Goal: Task Accomplishment & Management: Manage account settings

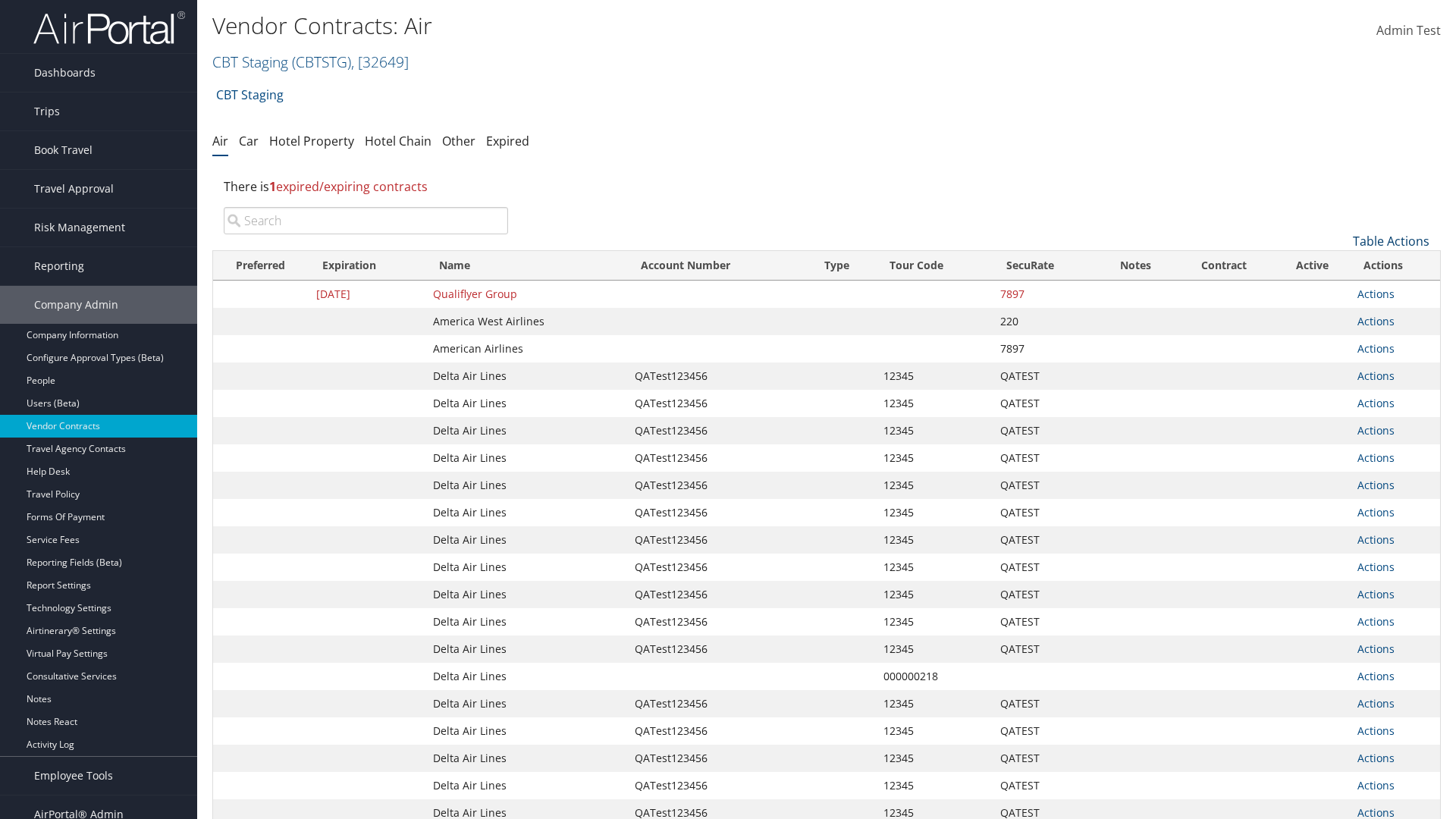
click at [1390, 241] on link "Table Actions" at bounding box center [1390, 240] width 76 height 17
click at [1339, 265] on link "Create New Contract" at bounding box center [1339, 265] width 199 height 26
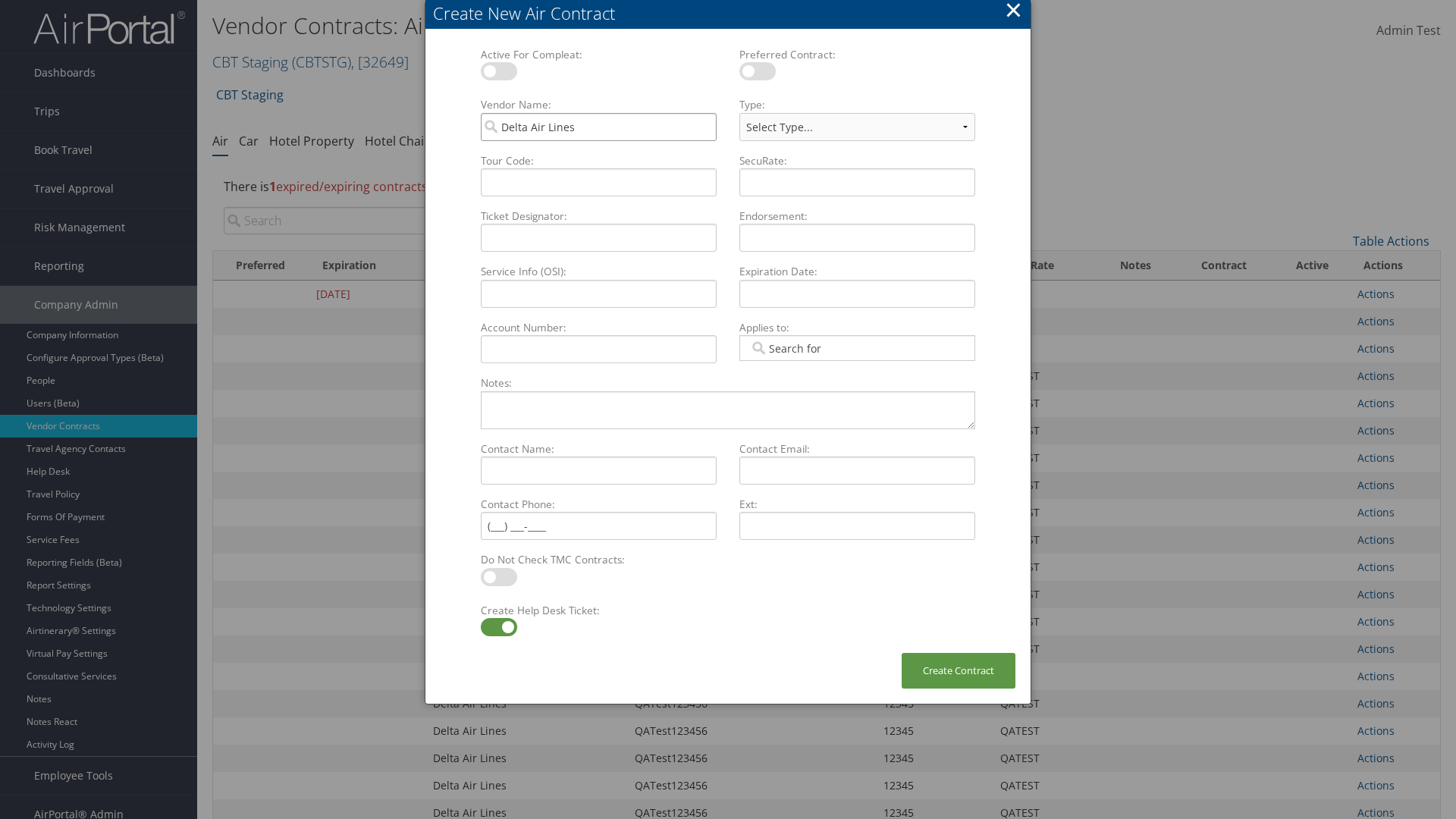
type input "Delta Air Lines"
type input "QATest123456"
type input "12345"
select select "[object Object]"
type input "12345"
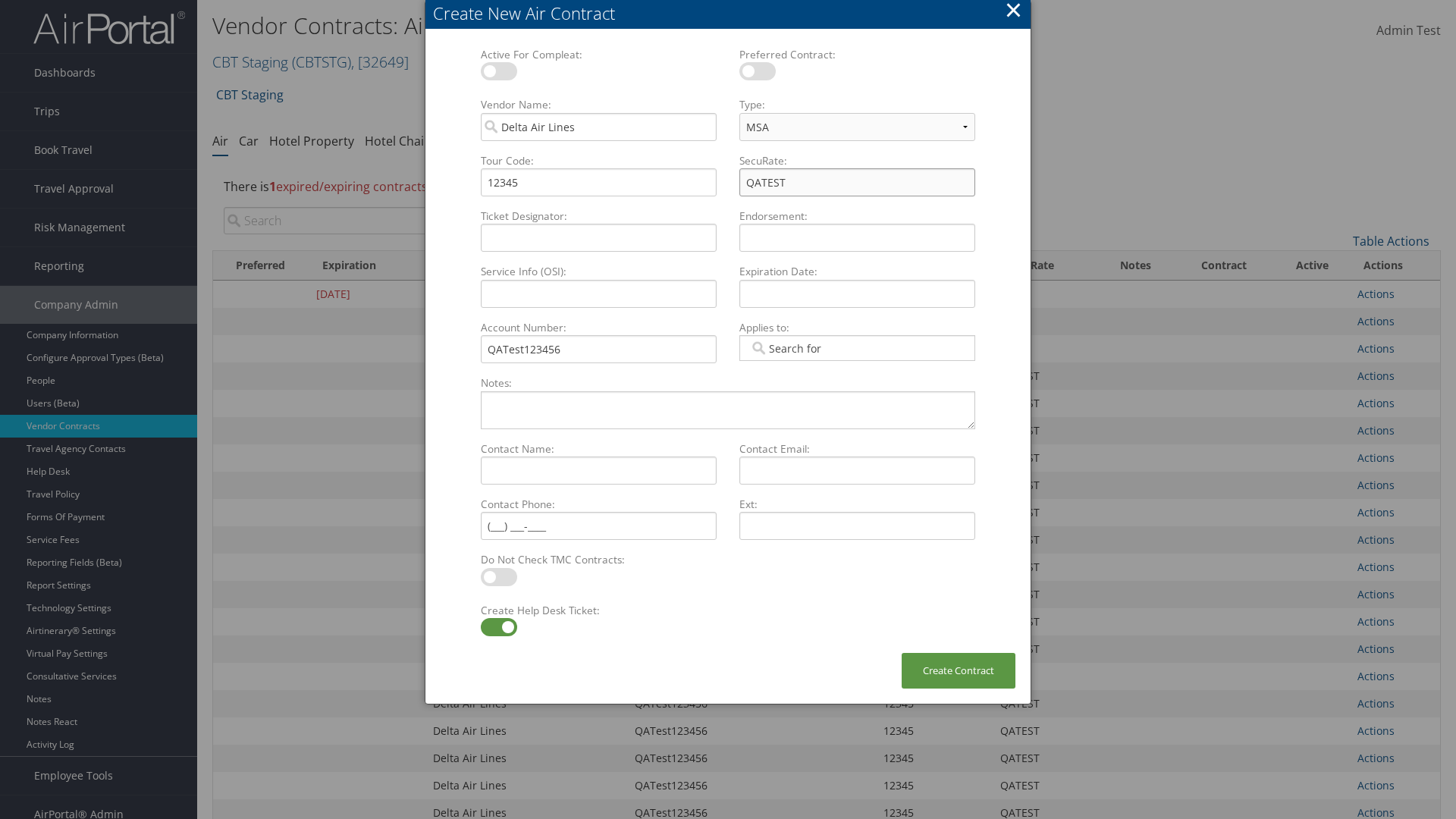
type input "QATEST"
click at [498, 627] on label at bounding box center [498, 627] width 36 height 19
click at [498, 627] on input "checkbox" at bounding box center [493, 630] width 10 height 10
checkbox input "false"
type input "[DATE]"
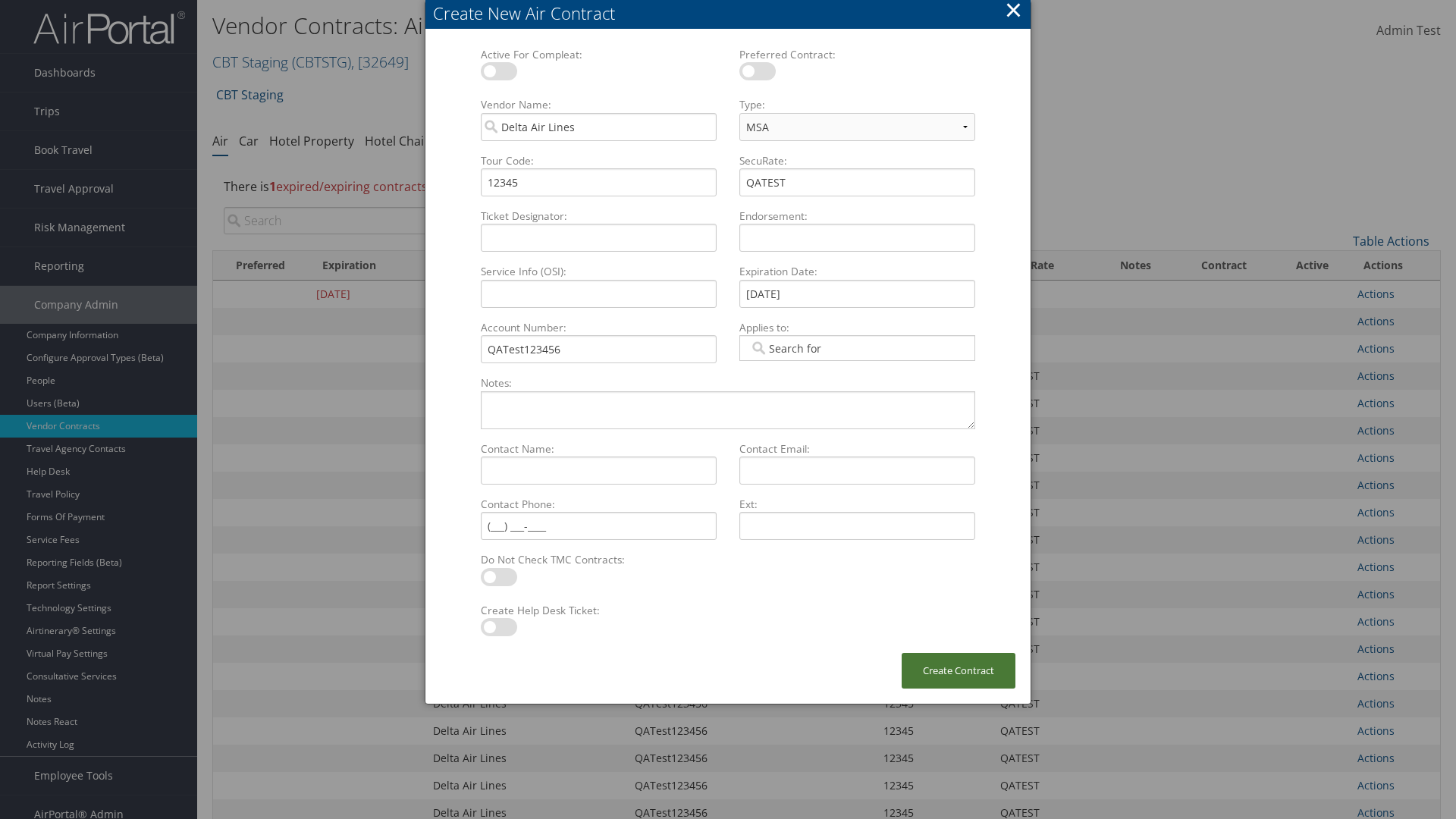
click at [958, 671] on button "Create Contract" at bounding box center [958, 671] width 114 height 35
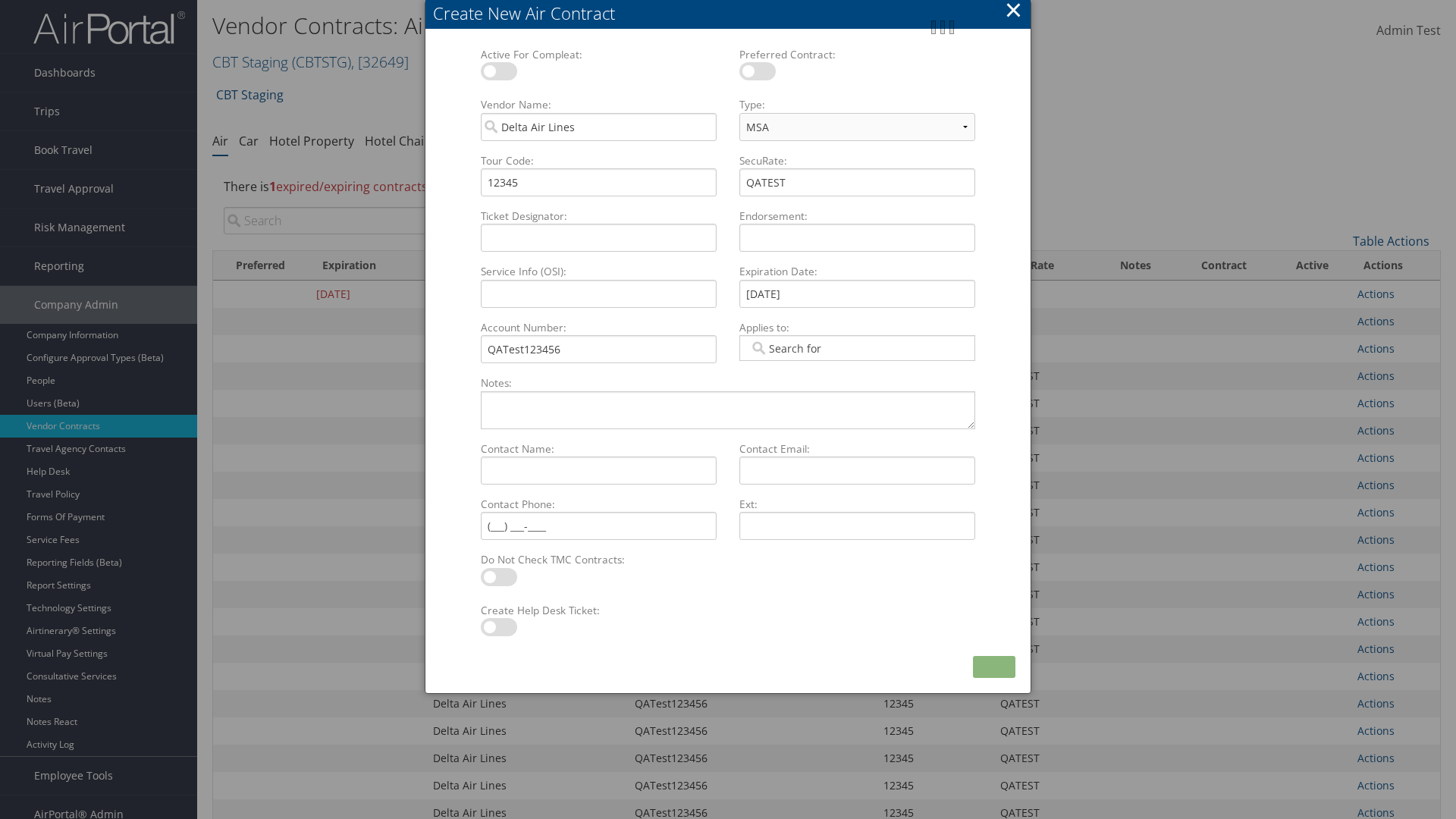
scroll to position [171, 0]
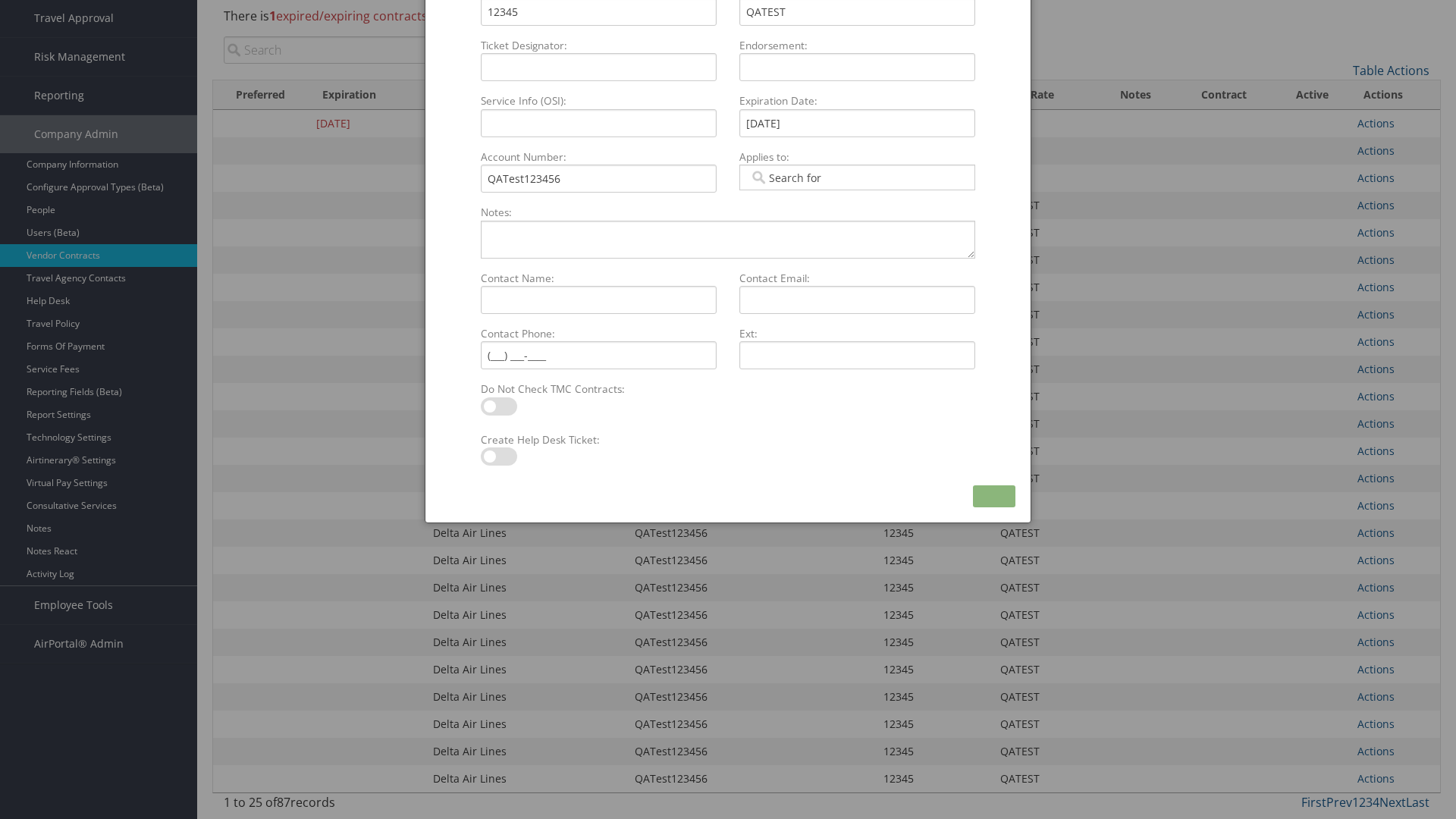
click at [366, 50] on input "search" at bounding box center [366, 50] width 284 height 27
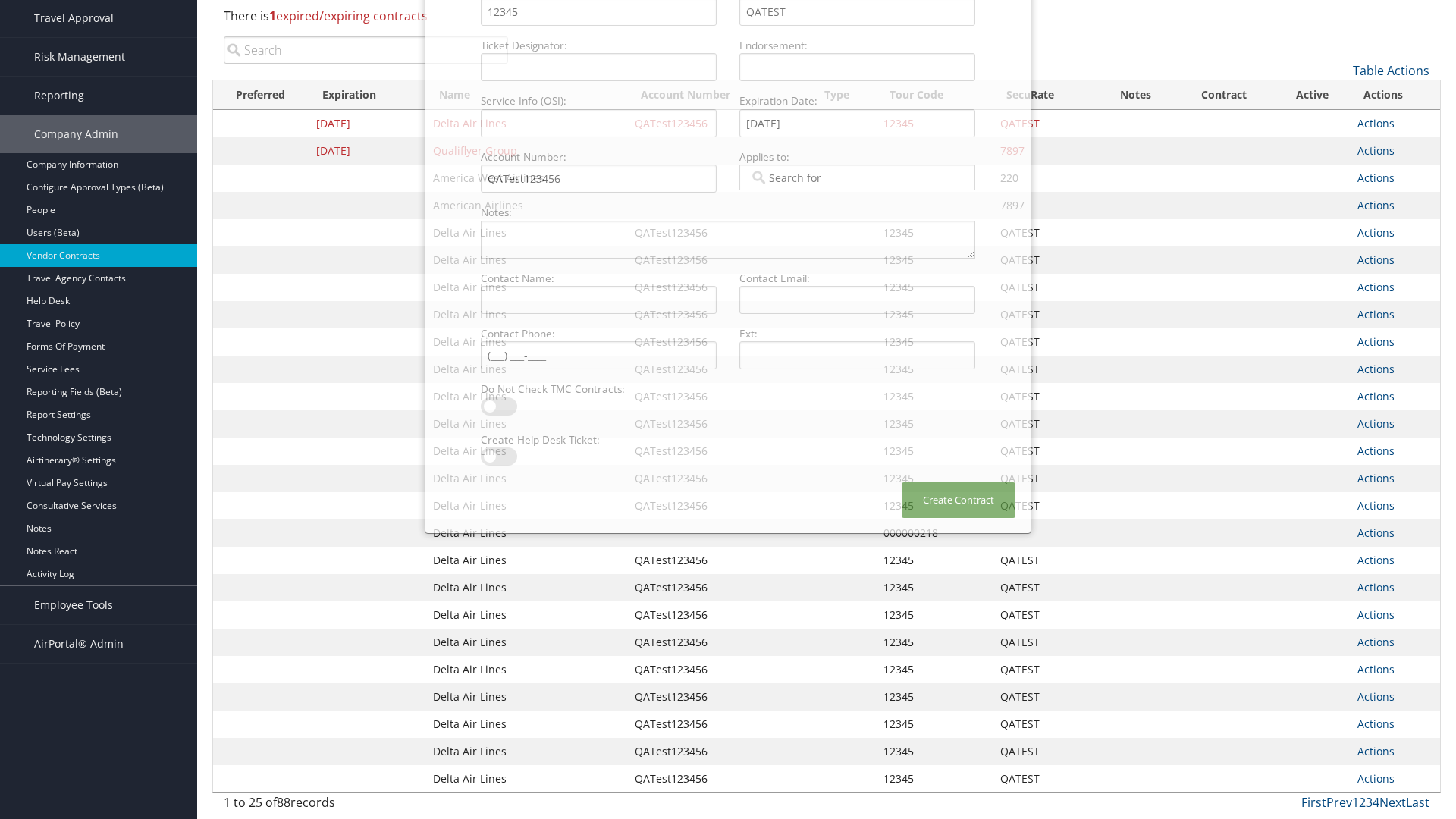
type input "QATest123456"
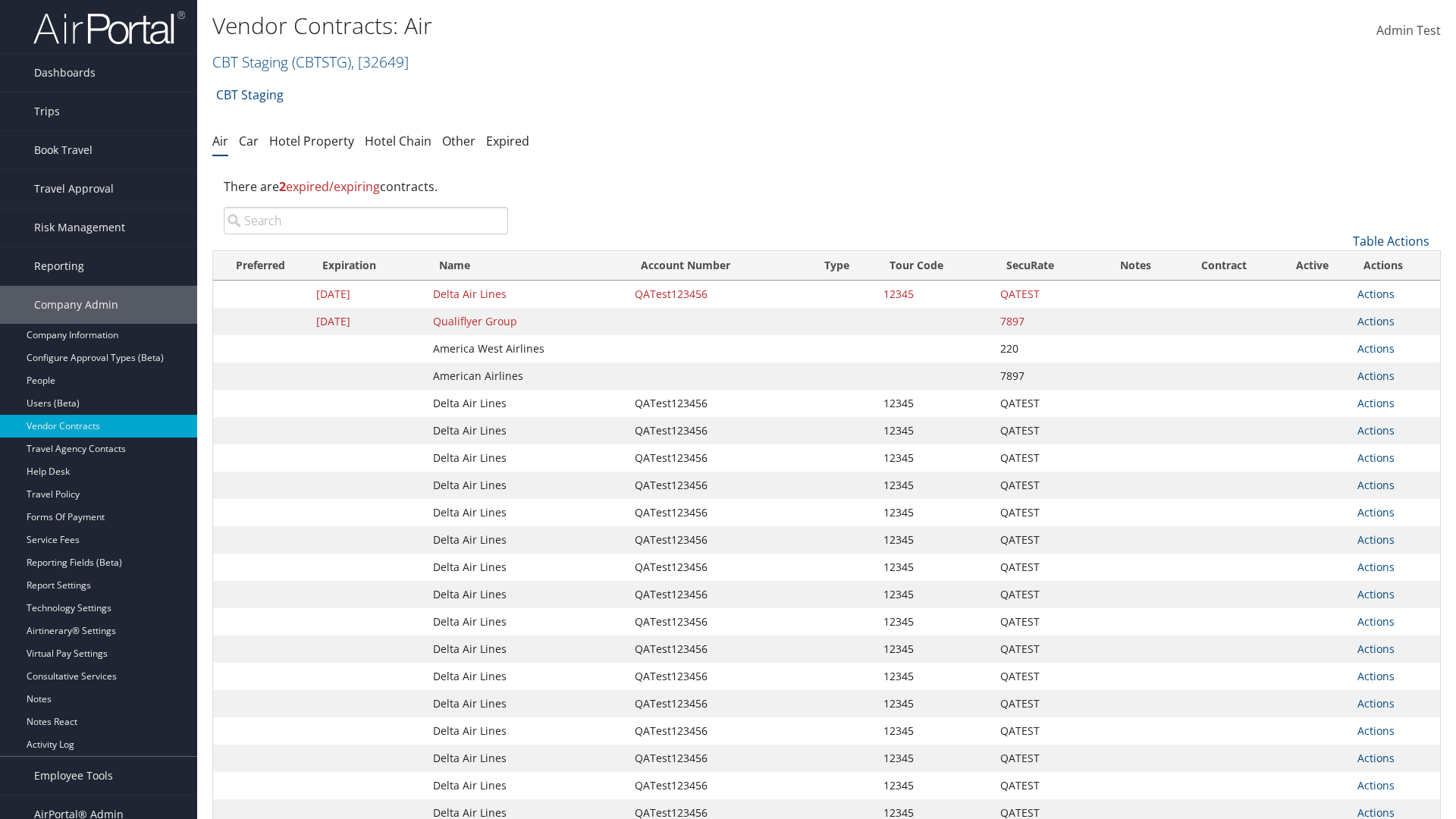
click at [366, 221] on input "search" at bounding box center [366, 221] width 284 height 27
type input "QATest123456"
click at [1376, 293] on link "Actions" at bounding box center [1376, 293] width 37 height 15
click at [1401, 368] on link "Delete" at bounding box center [1401, 368] width 87 height 26
